Goal: Information Seeking & Learning: Understand process/instructions

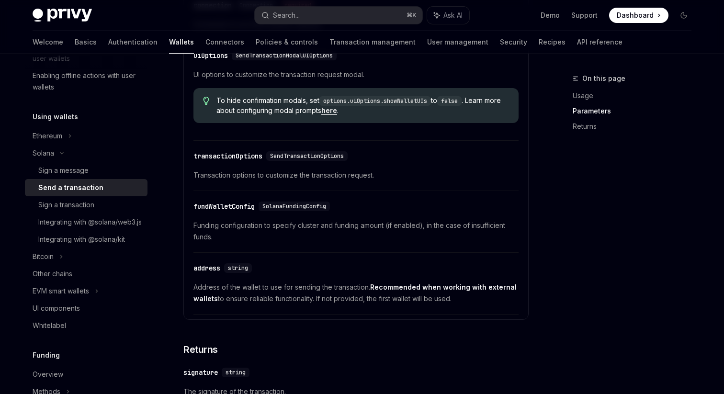
scroll to position [189, 0]
click at [115, 244] on div "Integrating with @solana/kit" at bounding box center [81, 238] width 87 height 11
type textarea "*"
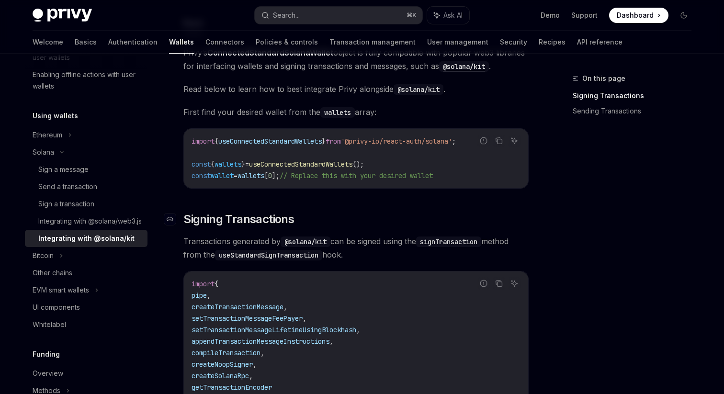
scroll to position [108, 0]
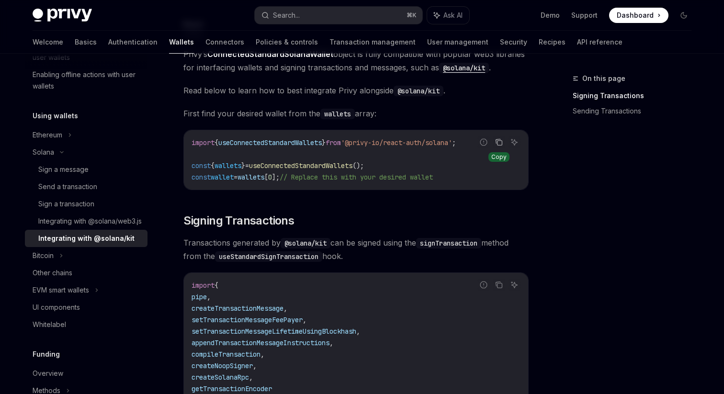
click at [501, 145] on icon "Copy the contents from the code block" at bounding box center [499, 143] width 5 height 5
click at [501, 290] on button "Copy the contents from the code block" at bounding box center [499, 285] width 12 height 12
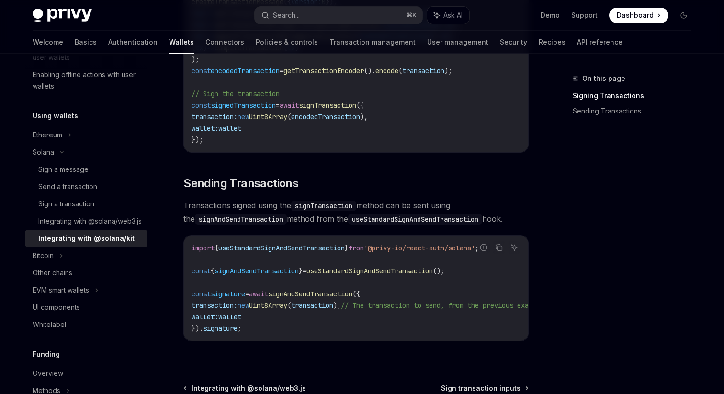
scroll to position [735, 0]
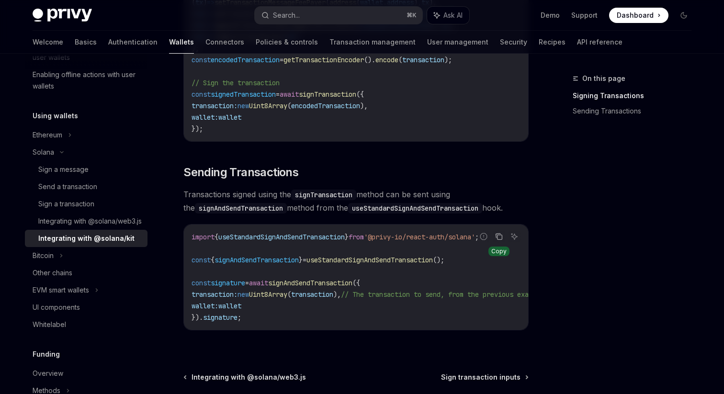
click at [500, 238] on icon "Copy the contents from the code block" at bounding box center [499, 237] width 8 height 8
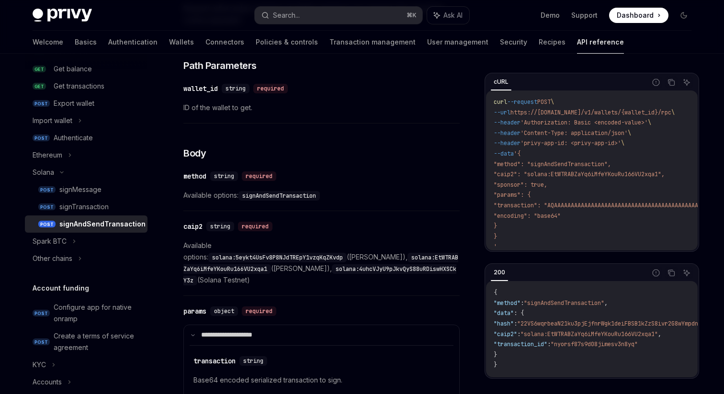
scroll to position [280, 0]
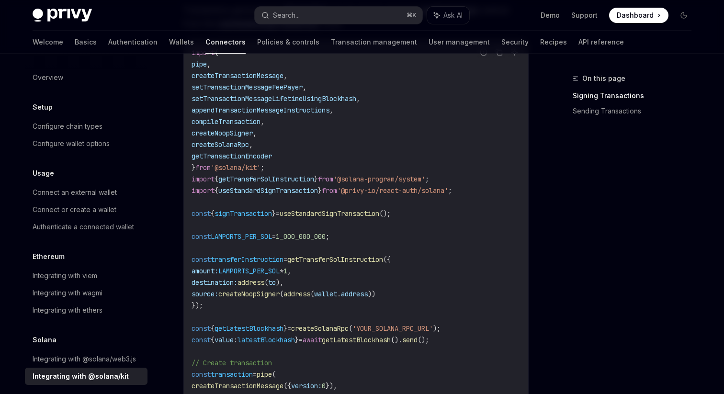
scroll to position [349, 0]
